Goal: Task Accomplishment & Management: Use online tool/utility

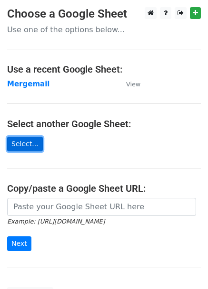
click at [28, 145] on link "Select..." at bounding box center [25, 144] width 36 height 15
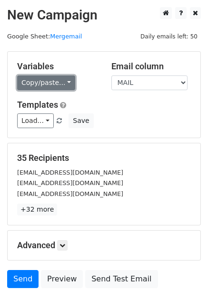
click at [45, 83] on link "Copy/paste..." at bounding box center [46, 83] width 58 height 15
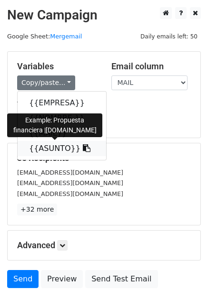
click at [47, 148] on link "{{ASUNTO}}" at bounding box center [62, 148] width 88 height 15
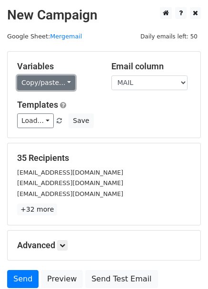
click at [49, 77] on link "Copy/paste..." at bounding box center [46, 83] width 58 height 15
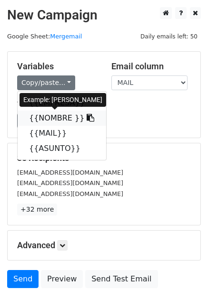
click at [43, 120] on link "{{NOMBRE }}" at bounding box center [62, 118] width 88 height 15
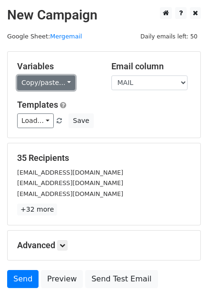
click at [55, 82] on link "Copy/paste..." at bounding box center [46, 83] width 58 height 15
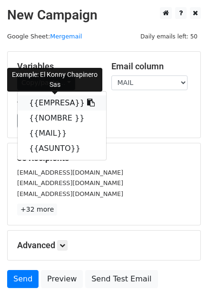
click at [49, 105] on link "{{EMPRESA}}" at bounding box center [62, 102] width 88 height 15
